Goal: Task Accomplishment & Management: Use online tool/utility

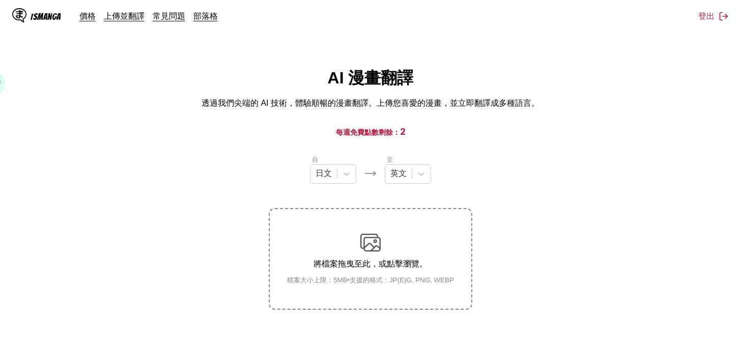
click at [515, 107] on p "透過我們尖端的 AI 技術，體驗順暢的漫畫翻譯。上傳您喜愛的漫畫，並立即翻譯成多種語言。" at bounding box center [371, 103] width 338 height 11
click at [155, 124] on main "AI 漫畫翻譯 透過我們尖端的 AI 技術，體驗順暢的漫畫翻譯。上傳您喜愛的漫畫，並立即翻譯成多種語言。 每週免費點數剩餘： 2 自 日文 至 英文 將檔案拖…" at bounding box center [370, 227] width 741 height 320
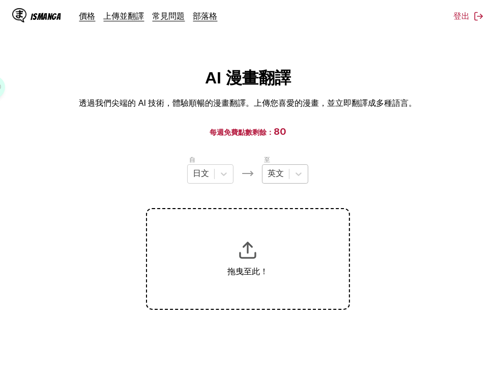
click at [275, 180] on div at bounding box center [276, 174] width 16 height 11
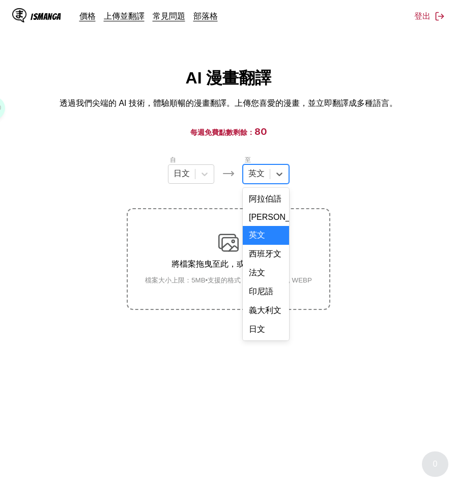
scroll to position [259, 0]
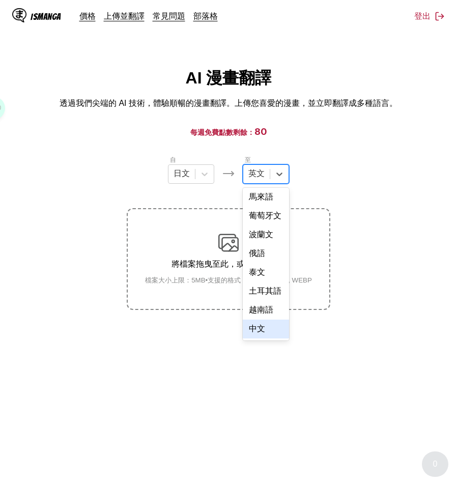
click at [267, 329] on div "中文" at bounding box center [266, 329] width 46 height 19
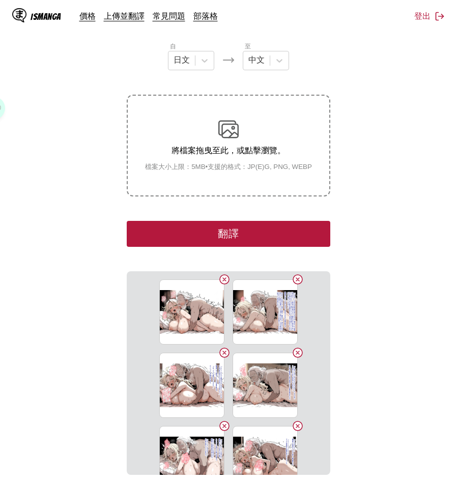
click at [219, 241] on button "翻譯" at bounding box center [229, 234] width 204 height 26
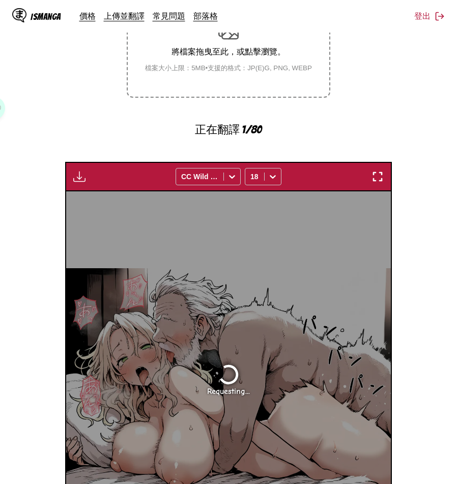
scroll to position [296, 0]
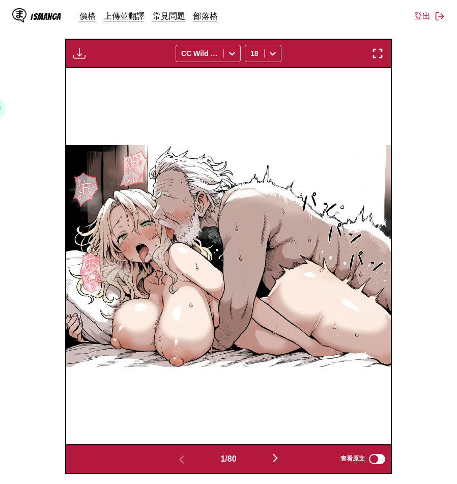
click at [83, 58] on img "button" at bounding box center [79, 53] width 12 height 12
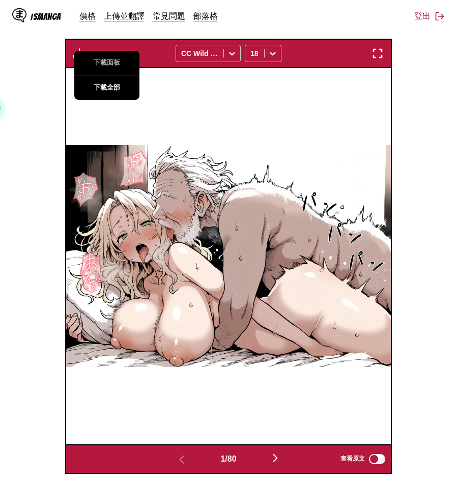
click at [88, 86] on button "下載全部" at bounding box center [106, 87] width 65 height 24
